Goal: Task Accomplishment & Management: Use online tool/utility

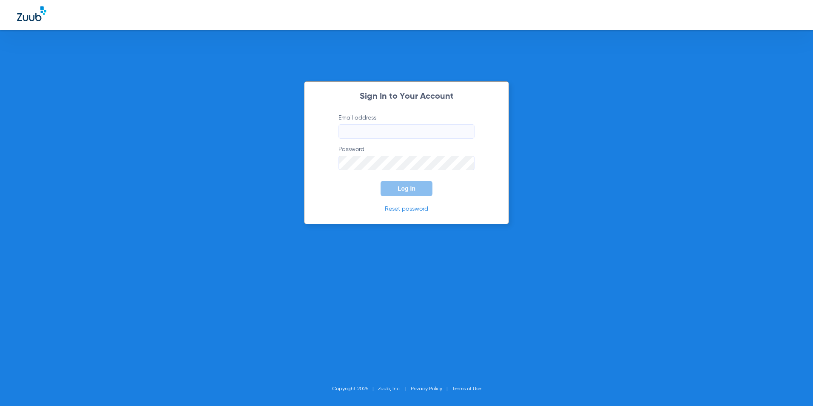
type input "[EMAIL_ADDRESS][DOMAIN_NAME]"
click at [405, 185] on span "Log In" at bounding box center [407, 188] width 18 height 7
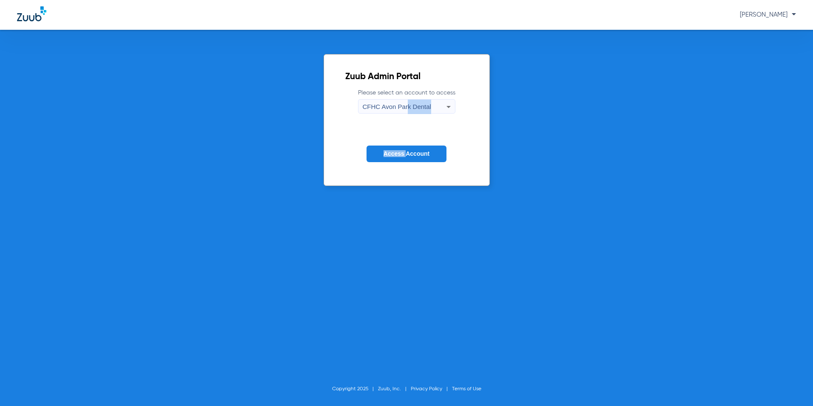
click at [405, 113] on form "Please select an account to access CFHC Avon Park Dental Access Account" at bounding box center [406, 131] width 123 height 86
drag, startPoint x: 405, startPoint y: 113, endPoint x: 405, endPoint y: 108, distance: 5.1
click at [405, 108] on span "CFHC Avon Park Dental" at bounding box center [397, 106] width 68 height 7
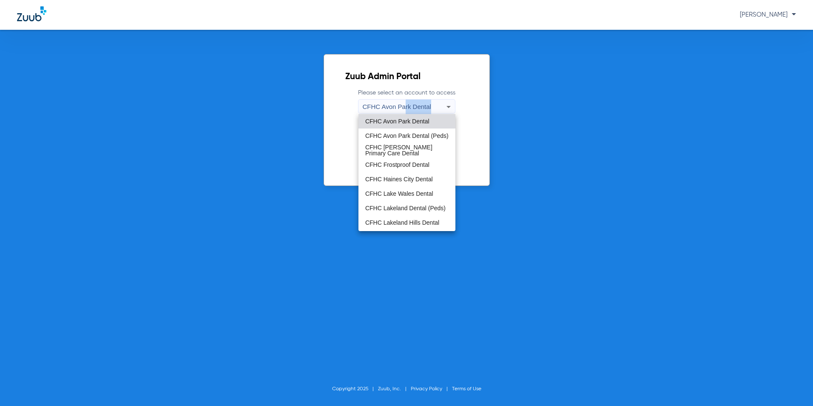
click at [400, 211] on span "CFHC Lakeland Dental (Peds)" at bounding box center [405, 208] width 80 height 6
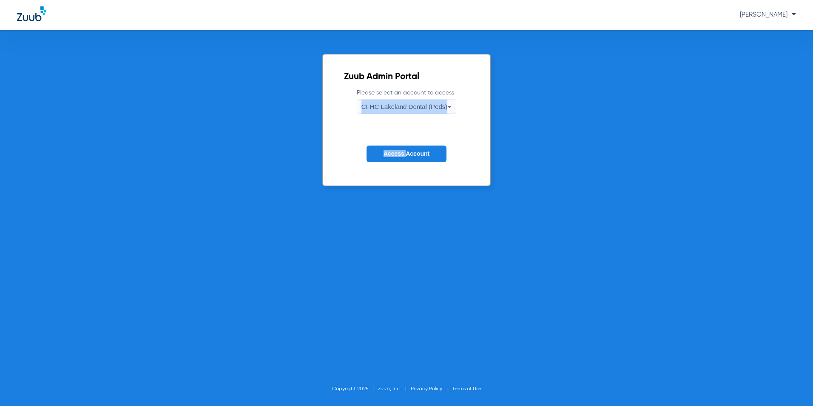
click at [410, 156] on span "Access Account" at bounding box center [407, 153] width 46 height 7
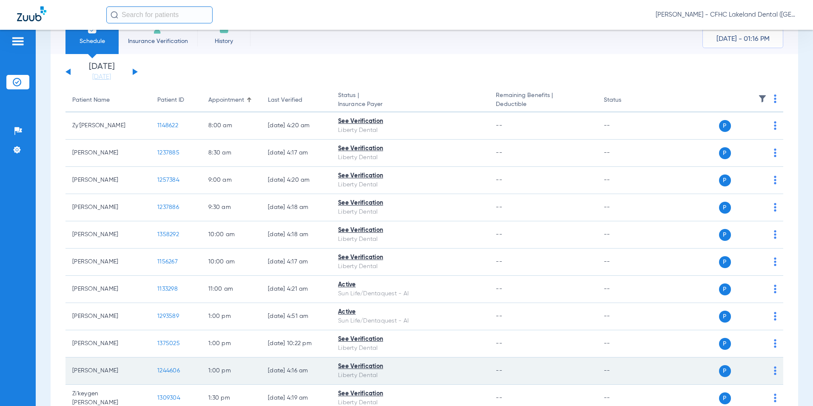
scroll to position [213, 0]
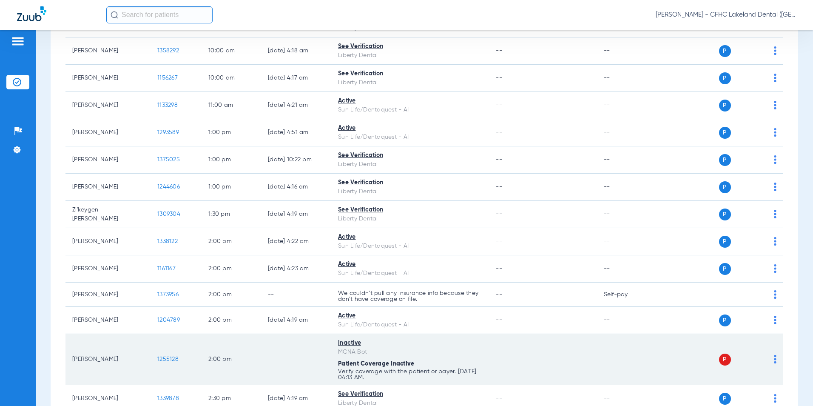
click at [165, 361] on span "1255128" at bounding box center [167, 359] width 21 height 6
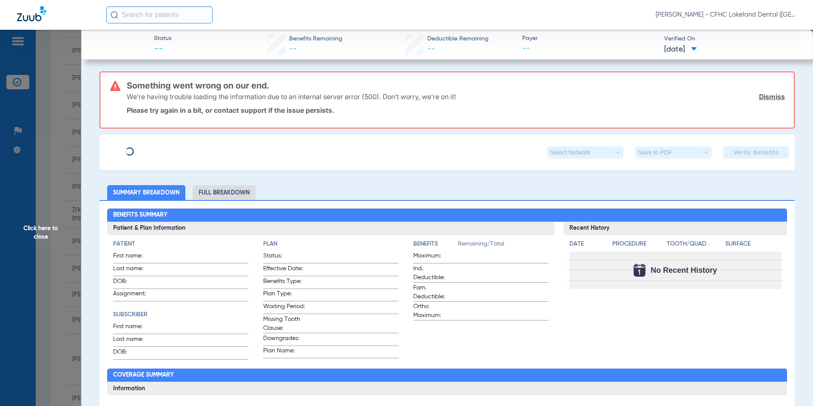
type input "KATELEYA"
type input "NELSON"
type input "11/24/2015"
type input "9550556581"
type input "99999"
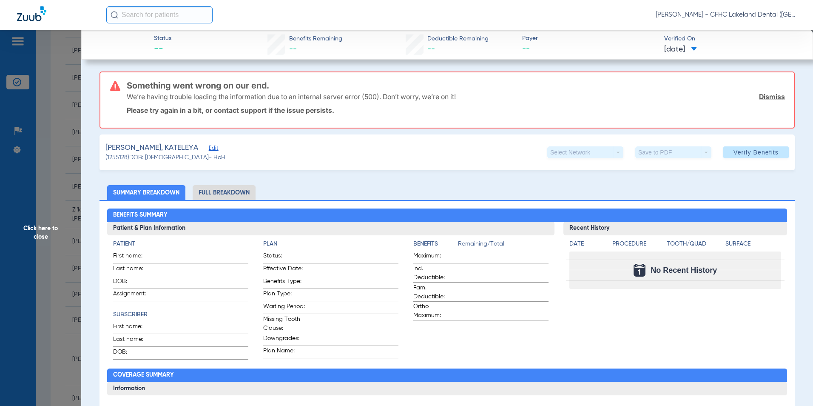
click at [209, 151] on span "Edit" at bounding box center [213, 149] width 8 height 8
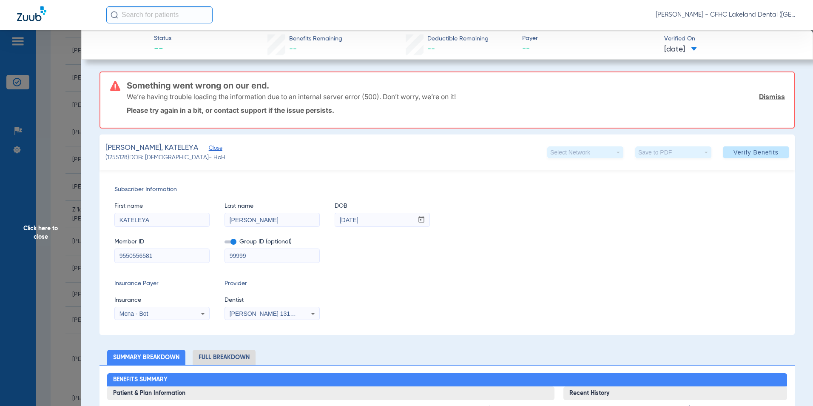
click at [159, 313] on div "Mcna - Bot" at bounding box center [154, 313] width 68 height 6
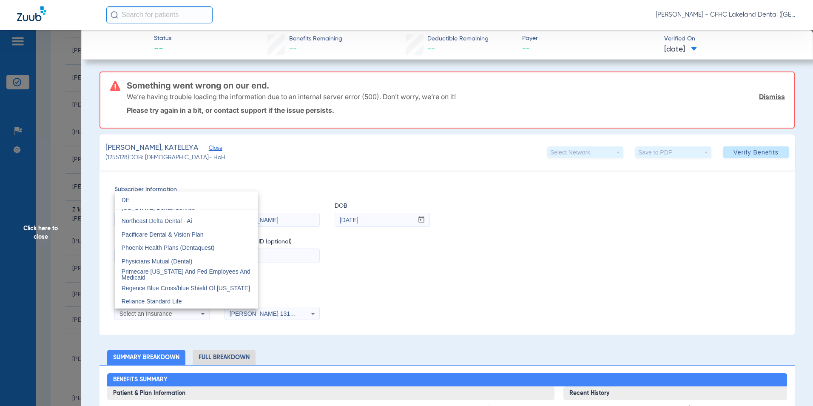
scroll to position [18, 0]
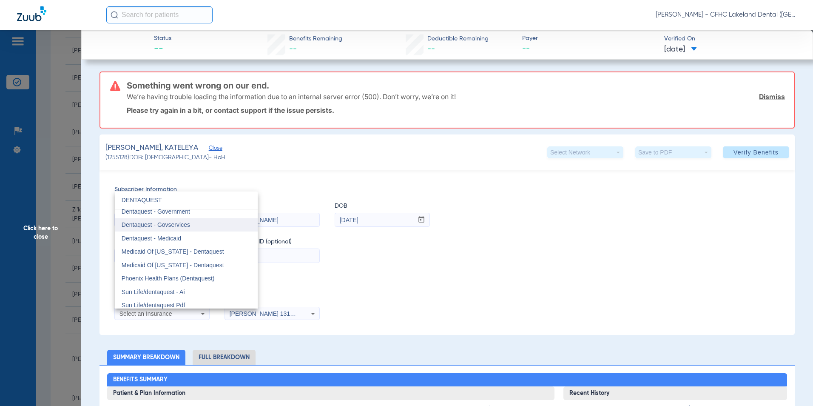
type input "DENTAQUEST"
click at [184, 222] on span "Dentaquest - Govservices" at bounding box center [156, 224] width 68 height 7
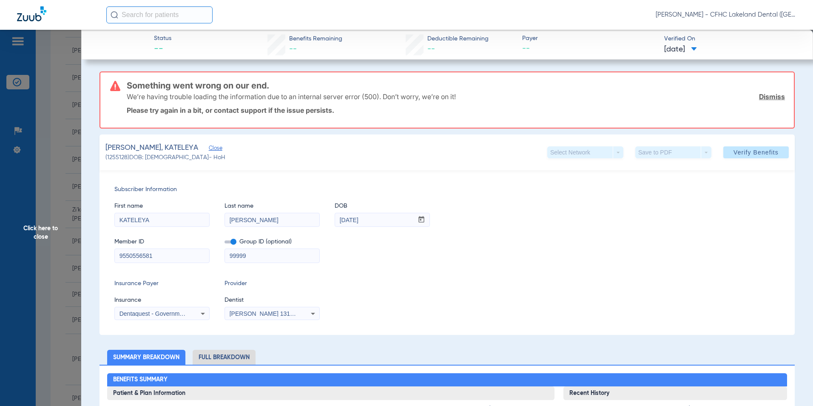
click at [736, 153] on span "Verify Benefits" at bounding box center [756, 152] width 45 height 7
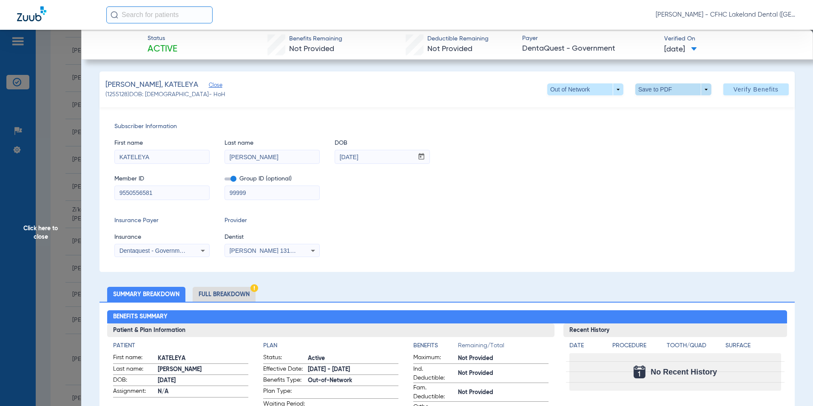
click at [665, 91] on span at bounding box center [673, 89] width 20 height 20
click at [661, 102] on button "insert_drive_file Save to PDF" at bounding box center [661, 106] width 64 height 17
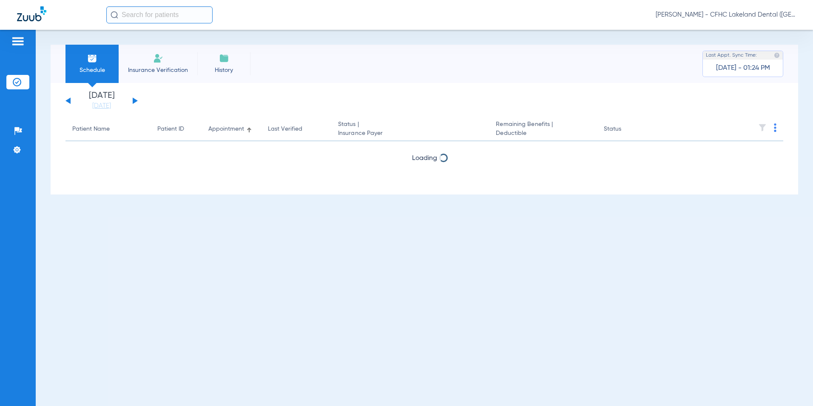
drag, startPoint x: 160, startPoint y: 63, endPoint x: 162, endPoint y: 2, distance: 60.9
click at [160, 63] on img at bounding box center [158, 58] width 10 height 10
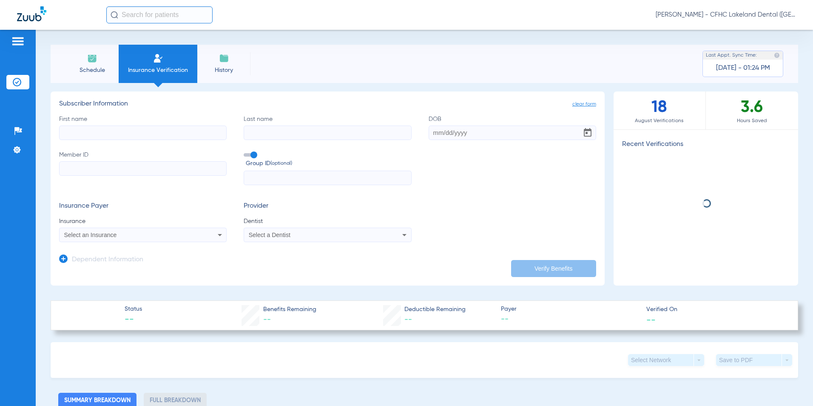
drag, startPoint x: 107, startPoint y: 72, endPoint x: 16, endPoint y: 18, distance: 105.5
click at [107, 72] on span "Schedule" at bounding box center [92, 70] width 40 height 9
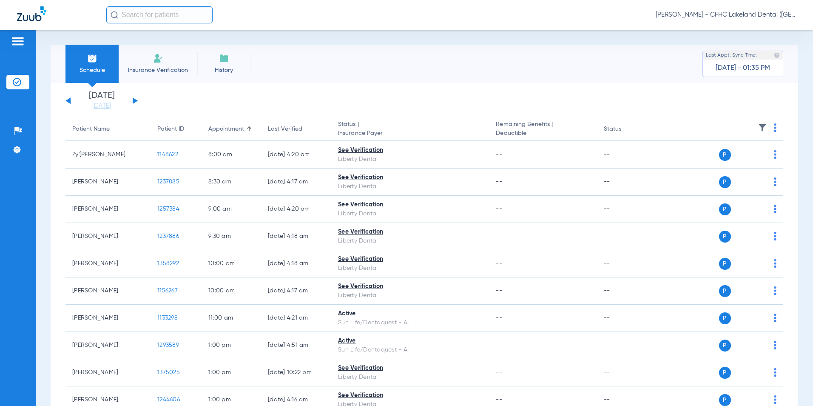
click at [135, 103] on div "[DATE] [DATE] [DATE] [DATE] [DATE] [DATE] [DATE] [DATE] [DATE] [DATE] [DATE] [D…" at bounding box center [101, 100] width 72 height 19
click at [135, 101] on button at bounding box center [135, 100] width 5 height 6
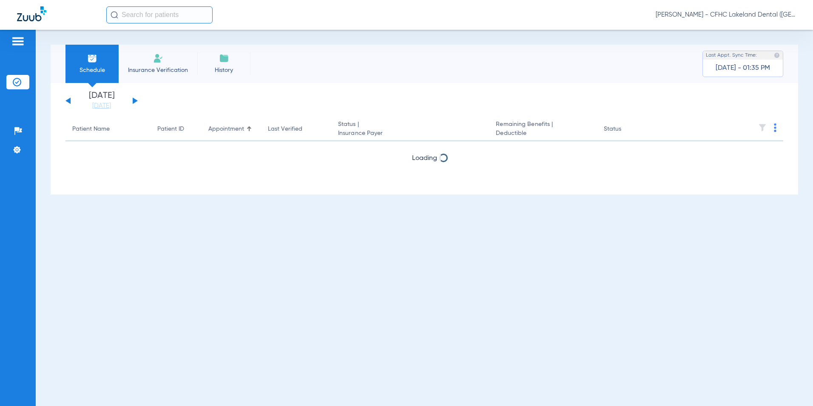
click at [135, 102] on button at bounding box center [135, 100] width 5 height 6
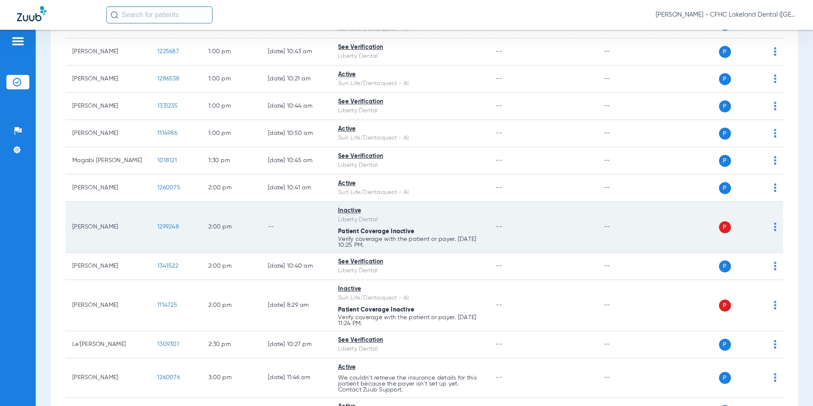
scroll to position [766, 0]
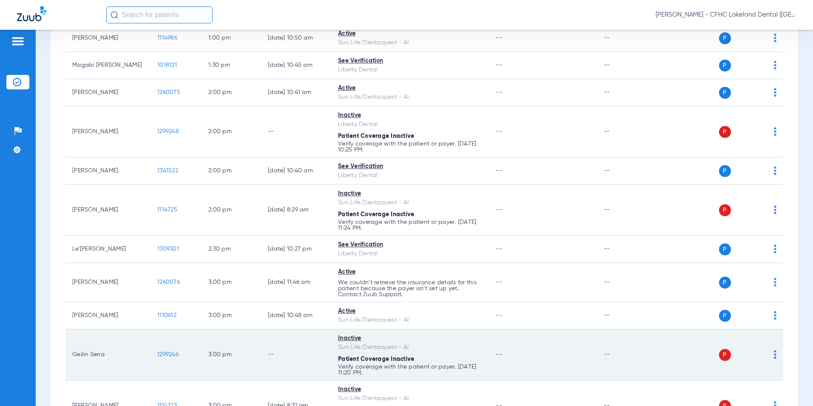
click at [165, 354] on span "1299246" at bounding box center [167, 354] width 21 height 6
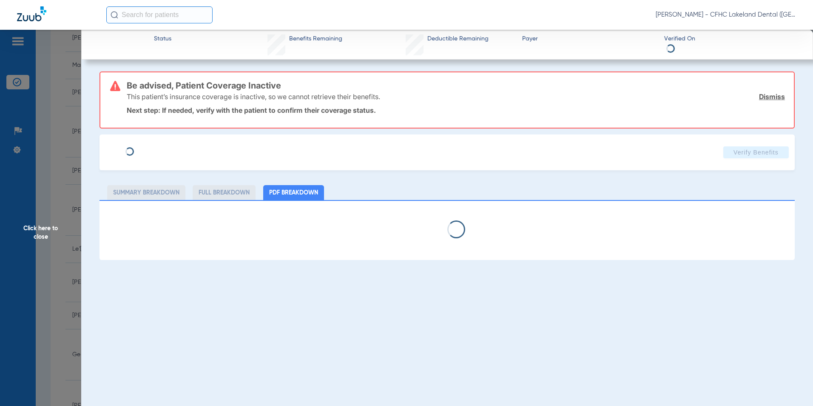
type input "GEILIN"
type input "SENA"
type input "[DATE]"
type input "9654200686"
type input "99999"
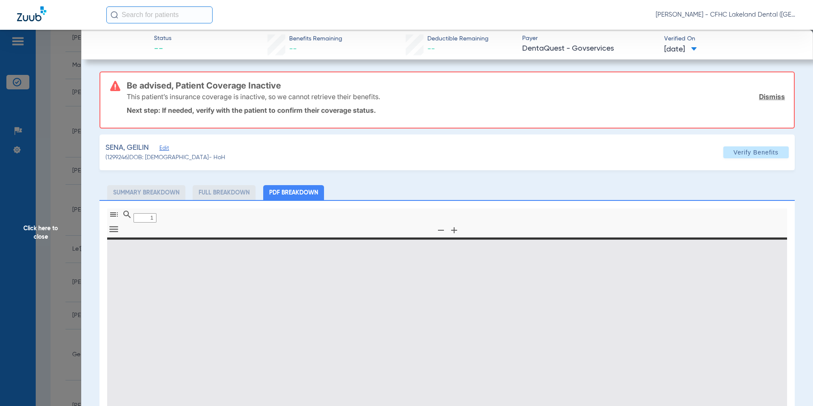
type input "0"
select select "page-width"
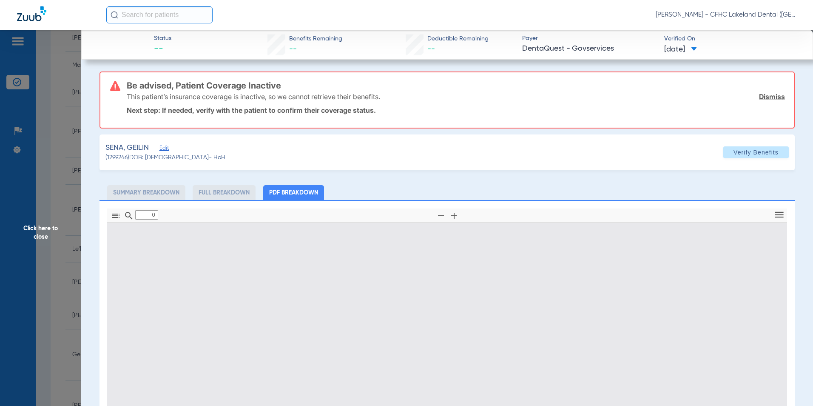
type input "1"
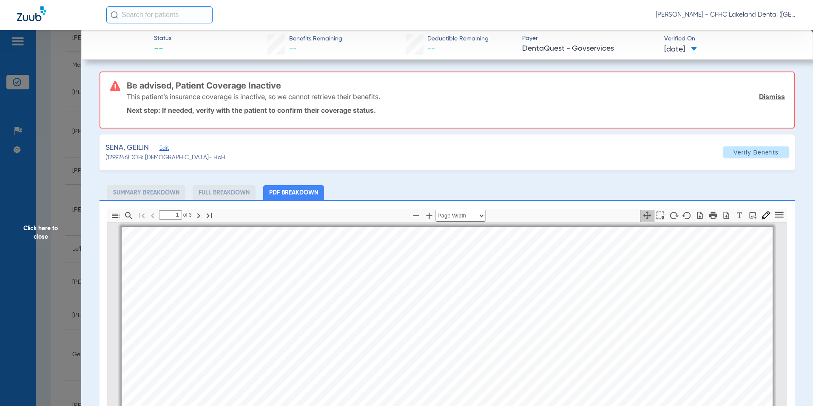
click at [164, 145] on span "Edit" at bounding box center [163, 149] width 8 height 8
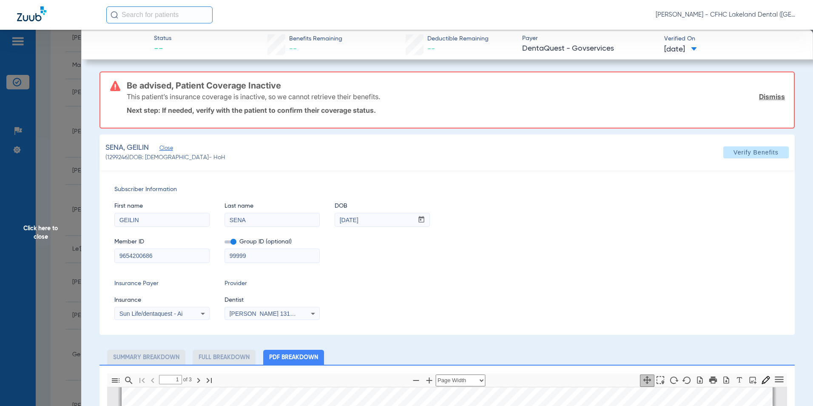
drag, startPoint x: 160, startPoint y: 255, endPoint x: 86, endPoint y: 252, distance: 74.5
click at [86, 252] on app-member-insurance-verification-view "Status -- Benefits Remaining -- Deductible Remaining -- Payer DentaQuest - Govs…" at bounding box center [447, 408] width 732 height 756
click at [39, 231] on span "Click here to close" at bounding box center [40, 233] width 81 height 406
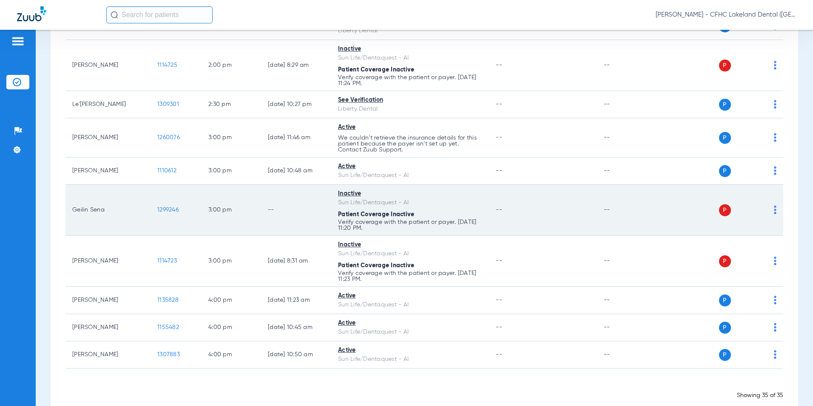
scroll to position [927, 0]
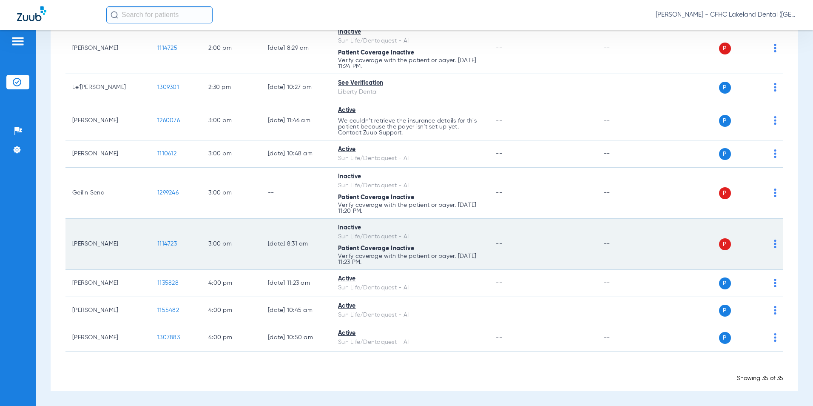
click at [171, 243] on span "1114723" at bounding box center [167, 244] width 20 height 6
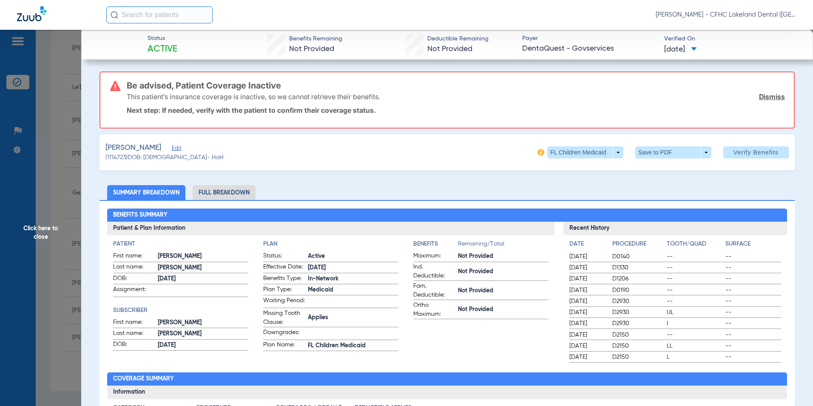
click at [17, 206] on span "Click here to close" at bounding box center [40, 233] width 81 height 406
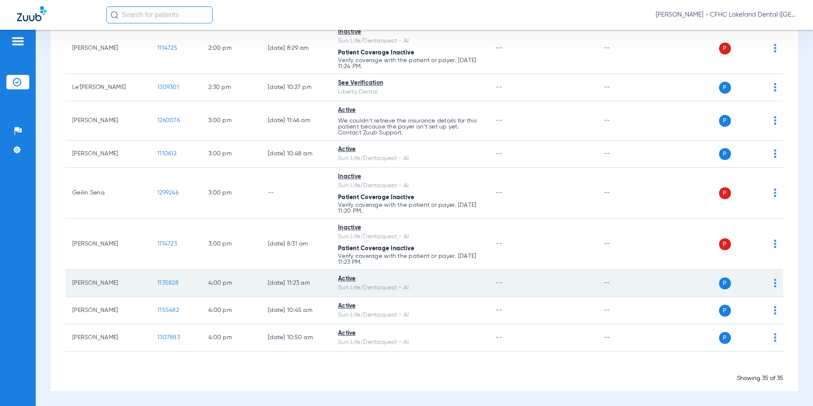
click at [165, 282] on span "1135828" at bounding box center [167, 283] width 21 height 6
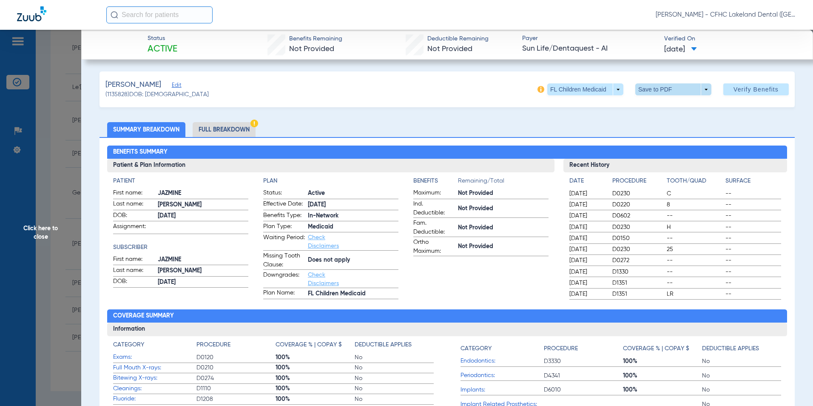
click at [700, 88] on span at bounding box center [673, 89] width 76 height 12
drag, startPoint x: 656, startPoint y: 112, endPoint x: 652, endPoint y: 105, distance: 8.2
click at [655, 111] on button "insert_drive_file Save to PDF" at bounding box center [661, 106] width 64 height 17
drag, startPoint x: 9, startPoint y: 247, endPoint x: 16, endPoint y: 243, distance: 8.2
click at [9, 247] on span "Click here to close" at bounding box center [40, 233] width 81 height 406
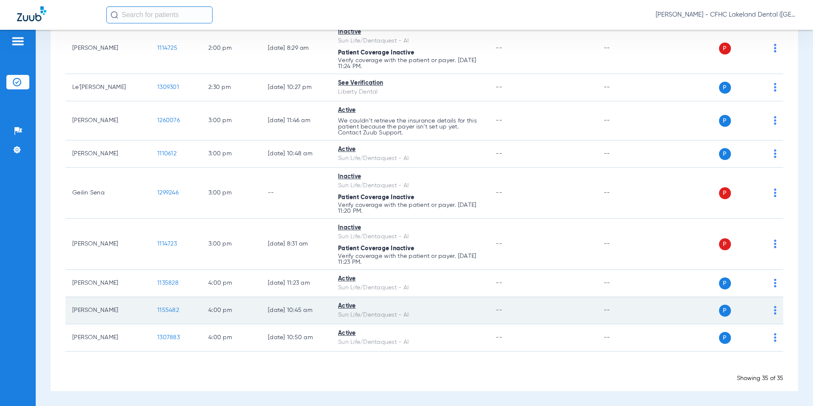
click at [159, 310] on span "1155482" at bounding box center [168, 310] width 22 height 6
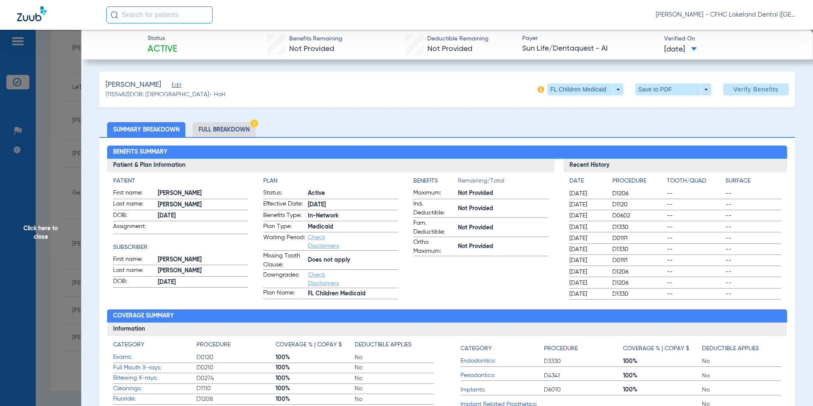
click at [179, 86] on span "Edit" at bounding box center [176, 86] width 8 height 8
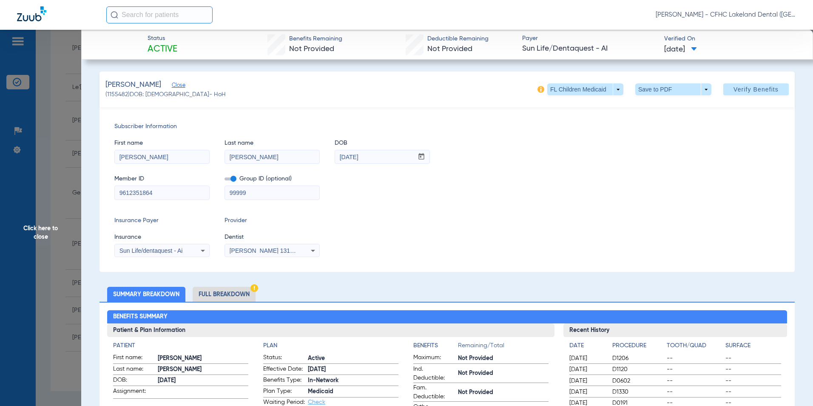
click at [401, 91] on div "[PERSON_NAME] Close (1155482) DOB: [DEMOGRAPHIC_DATA] - HoH FL Children Medicai…" at bounding box center [447, 89] width 695 height 36
click at [648, 88] on span at bounding box center [673, 89] width 76 height 12
click at [648, 110] on button "insert_drive_file Save to PDF" at bounding box center [661, 106] width 64 height 17
click at [52, 231] on span "Click here to close" at bounding box center [40, 233] width 81 height 406
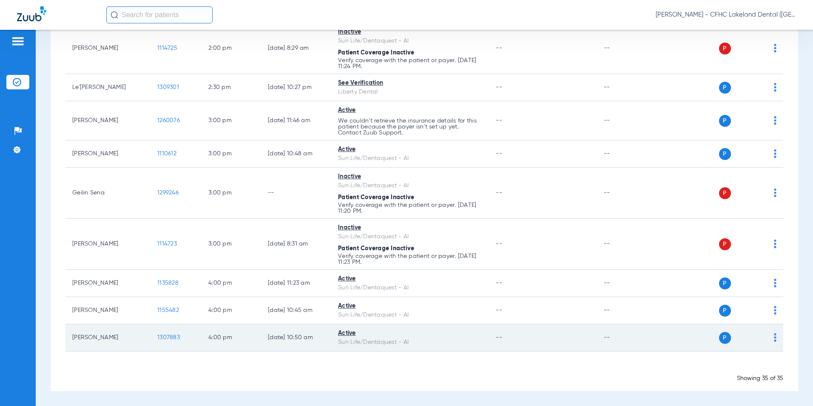
click at [165, 340] on span "1307883" at bounding box center [168, 337] width 23 height 6
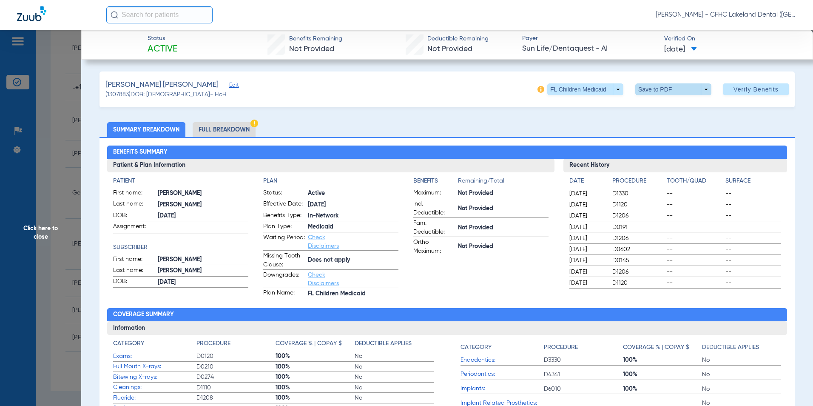
click at [700, 91] on span at bounding box center [673, 89] width 76 height 12
click at [646, 114] on button "insert_drive_file Save to PDF" at bounding box center [661, 106] width 64 height 17
click at [51, 228] on span "Click here to close" at bounding box center [40, 233] width 81 height 406
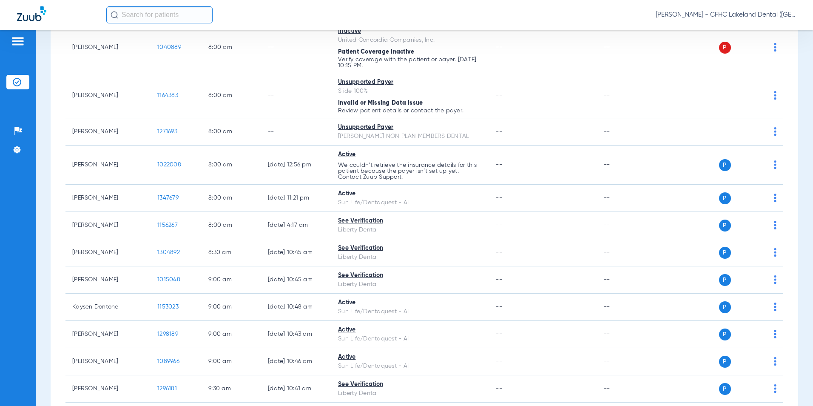
scroll to position [0, 0]
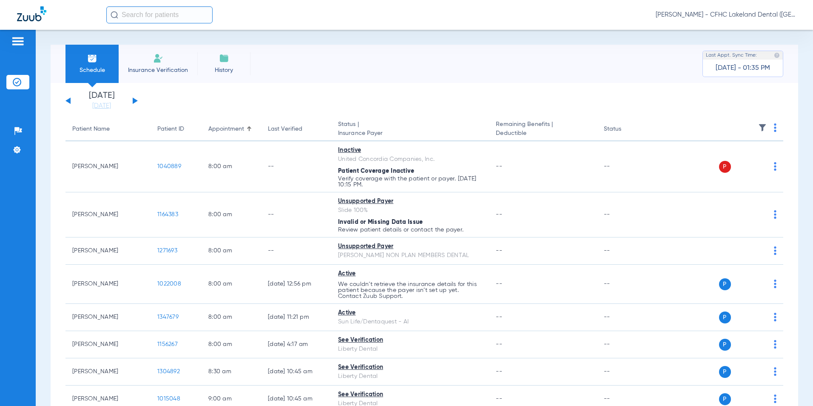
click at [175, 77] on li "Insurance Verification" at bounding box center [158, 64] width 79 height 38
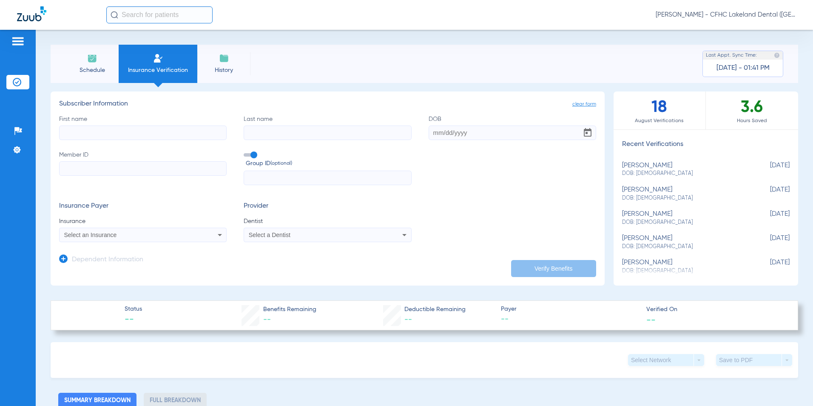
paste input "9548640775"
type input "9548640775"
click at [127, 236] on div "Select an Insurance" at bounding box center [127, 235] width 126 height 6
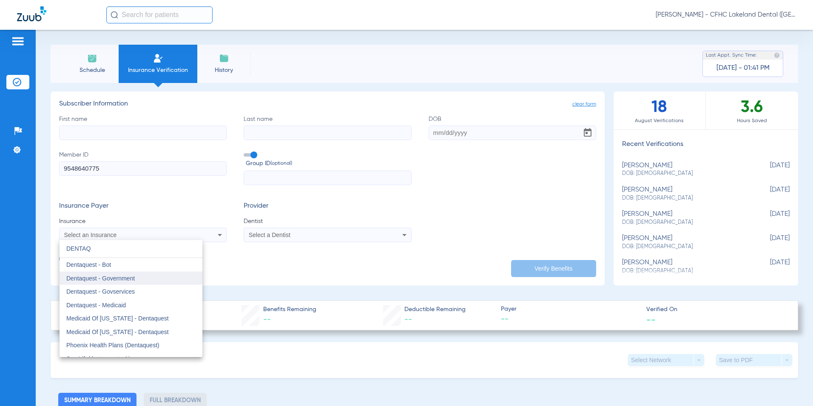
type input "DENTAQ"
click at [136, 279] on mat-option "Dentaquest - Government" at bounding box center [131, 278] width 143 height 14
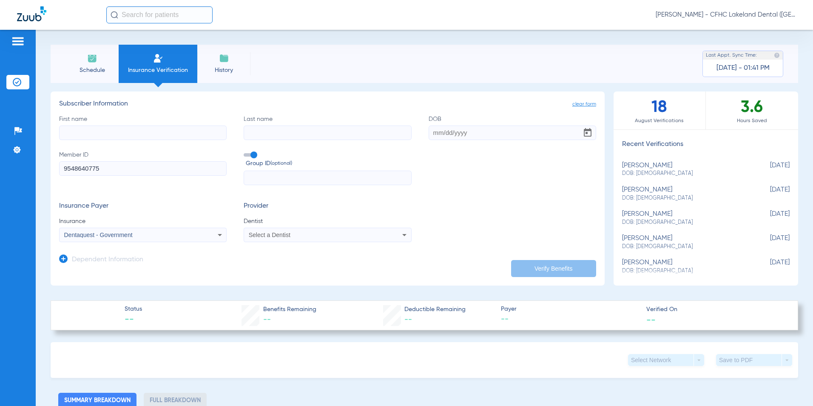
click at [262, 233] on span "Select a Dentist" at bounding box center [270, 234] width 42 height 7
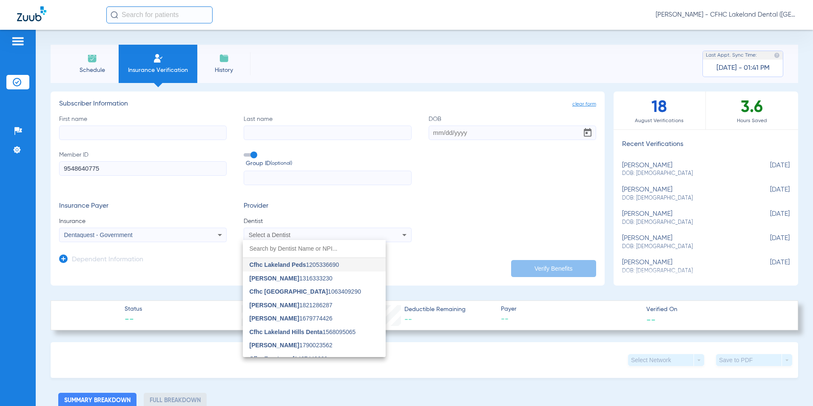
click at [263, 278] on span "[PERSON_NAME]" at bounding box center [275, 278] width 50 height 7
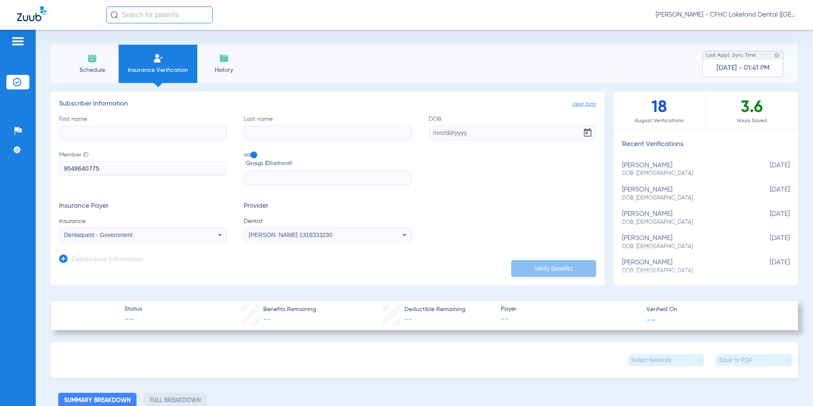
click at [159, 128] on input "First name" at bounding box center [143, 132] width 168 height 14
type input "[PERSON_NAME]"
click at [430, 131] on input "DOB Required" at bounding box center [513, 132] width 168 height 14
type input "[DATE]"
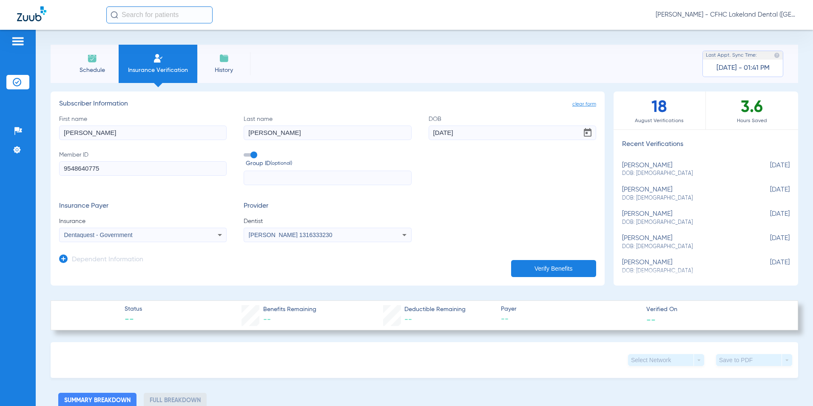
click at [523, 268] on button "Verify Benefits" at bounding box center [553, 268] width 85 height 17
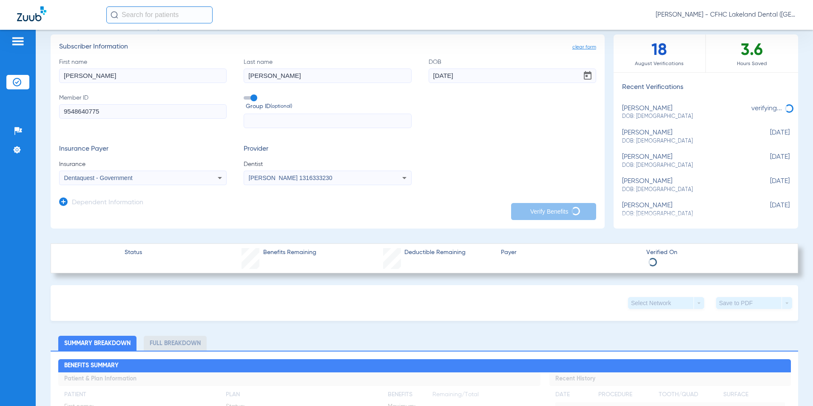
scroll to position [85, 0]
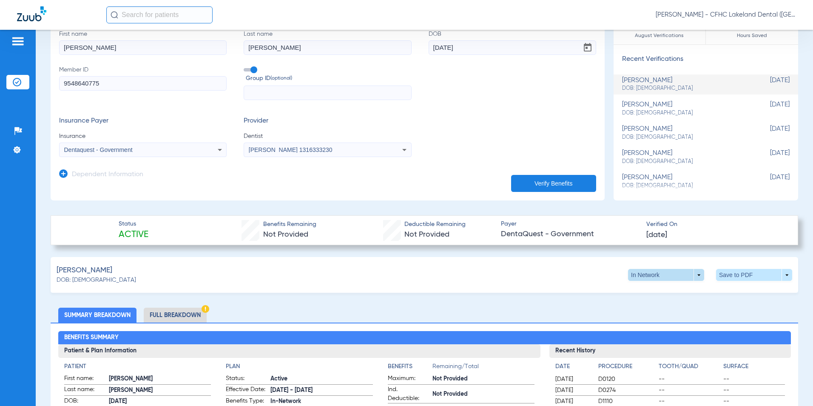
click at [689, 269] on span at bounding box center [666, 275] width 76 height 12
drag, startPoint x: 574, startPoint y: 266, endPoint x: 714, endPoint y: 263, distance: 140.8
click at [576, 266] on div at bounding box center [406, 203] width 813 height 406
click at [749, 273] on span at bounding box center [754, 275] width 20 height 20
click at [675, 295] on button "insert_drive_file Save to PDF" at bounding box center [675, 290] width 64 height 17
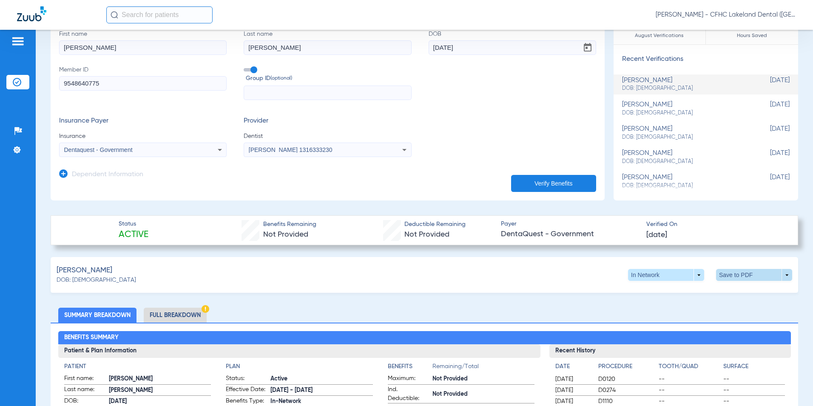
click at [734, 274] on span at bounding box center [754, 275] width 76 height 12
click at [670, 292] on span "Save to PDF" at bounding box center [684, 291] width 34 height 6
